Goal: Task Accomplishment & Management: Use online tool/utility

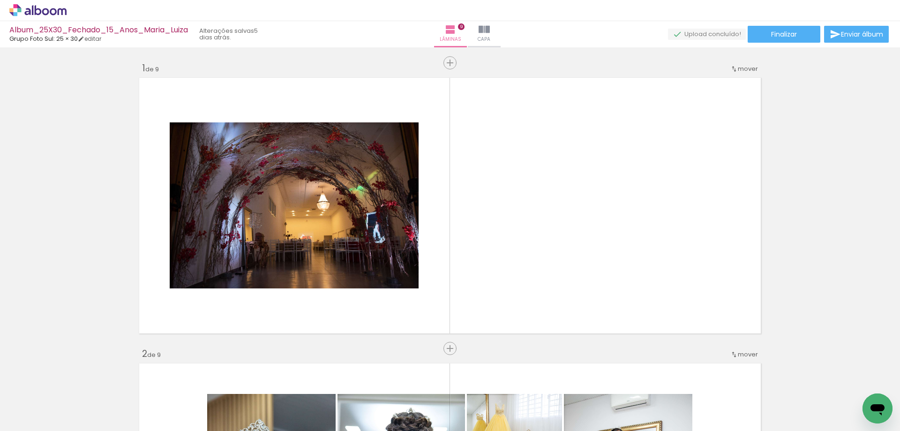
scroll to position [516, 0]
